Goal: Task Accomplishment & Management: Use online tool/utility

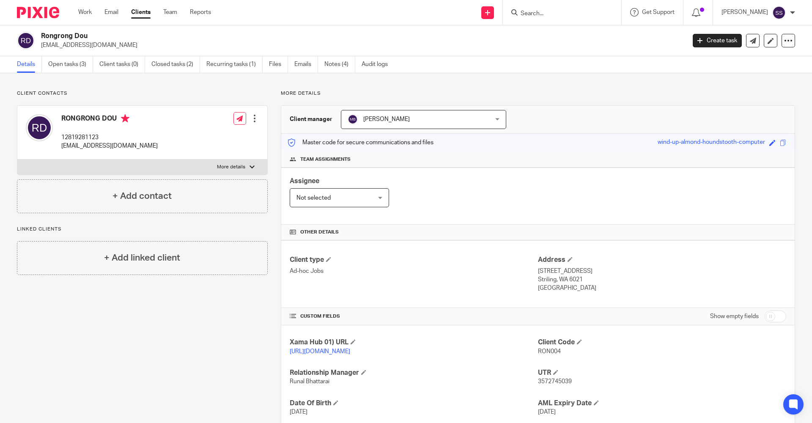
click at [548, 13] on input "Search" at bounding box center [558, 14] width 76 height 8
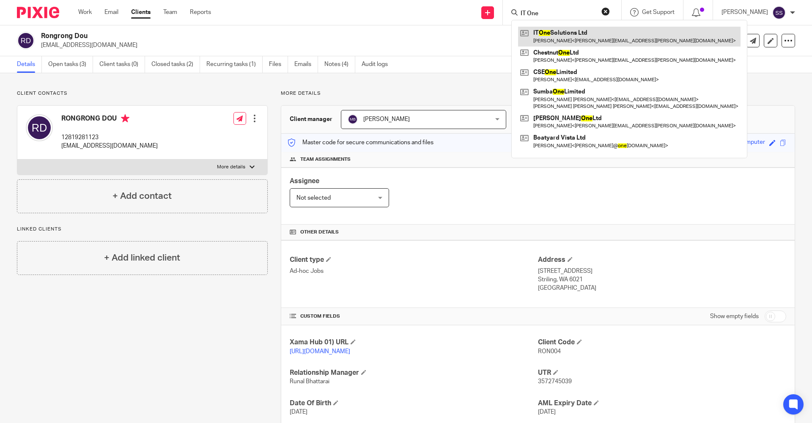
type input "IT One"
click at [542, 34] on link at bounding box center [629, 36] width 222 height 19
click at [547, 33] on link at bounding box center [629, 36] width 222 height 19
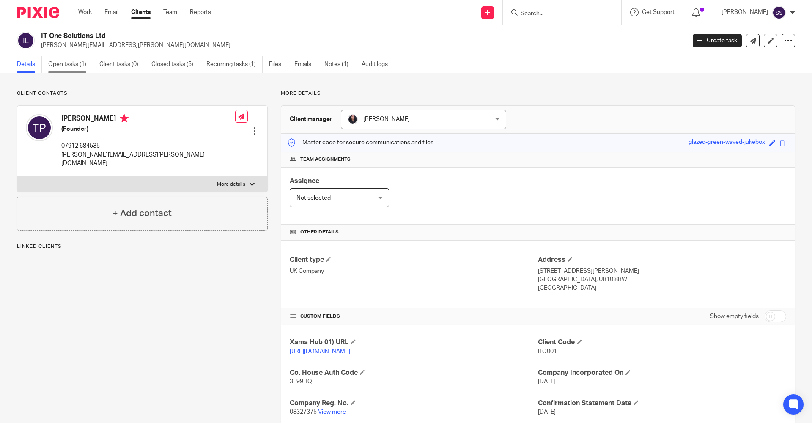
click at [67, 68] on link "Open tasks (1)" at bounding box center [70, 64] width 45 height 16
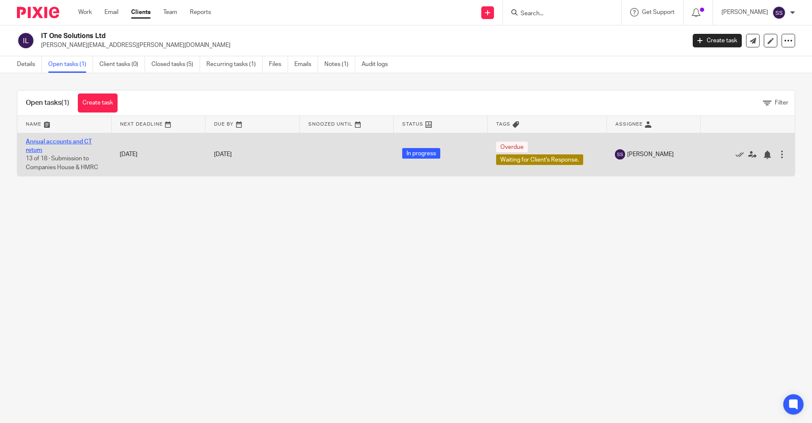
click at [56, 140] on link "Annual accounts and CT return" at bounding box center [59, 146] width 66 height 14
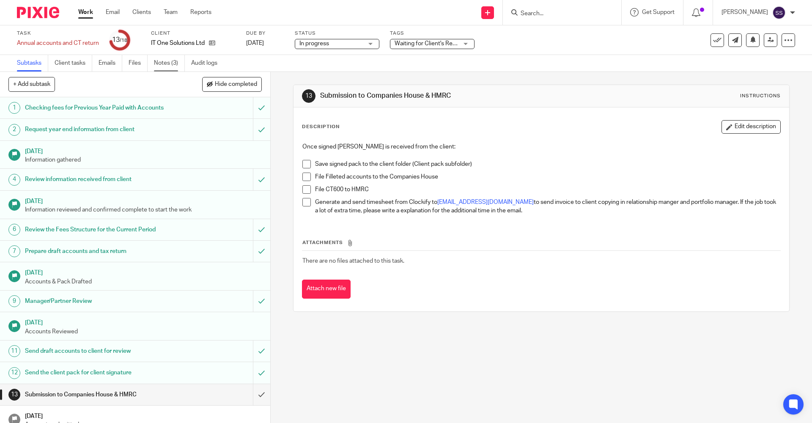
click at [160, 64] on link "Notes (3)" at bounding box center [169, 63] width 31 height 16
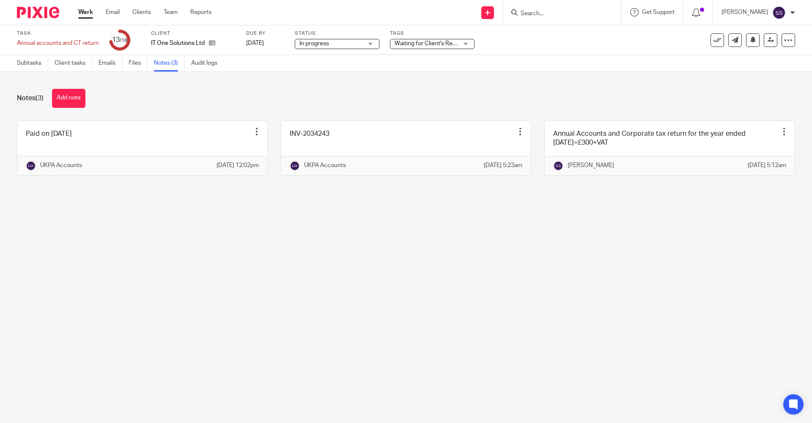
click at [452, 255] on main "Task Annual accounts and CT return Save Annual accounts and CT return 13 /18 Cl…" at bounding box center [406, 211] width 812 height 423
